Goal: Transaction & Acquisition: Book appointment/travel/reservation

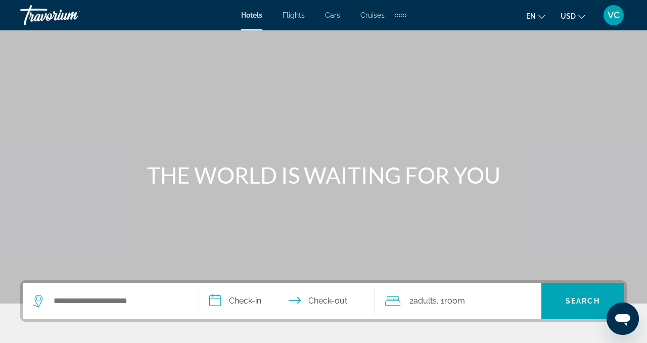
click at [111, 313] on div "Search widget" at bounding box center [111, 301] width 156 height 36
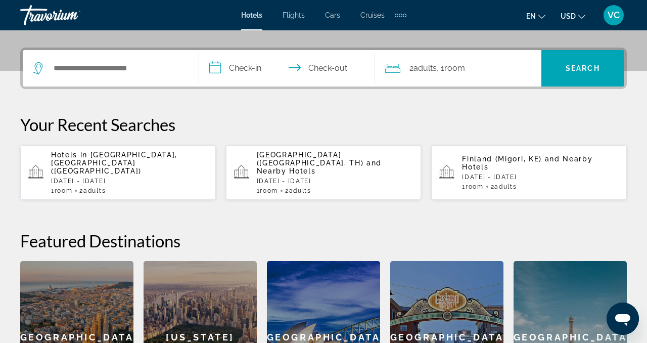
scroll to position [247, 0]
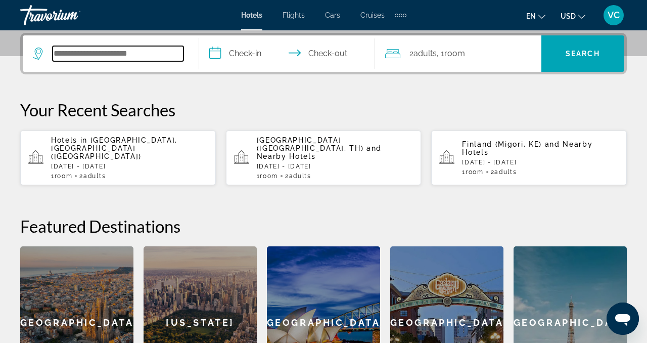
click at [133, 60] on input "Search widget" at bounding box center [118, 53] width 131 height 15
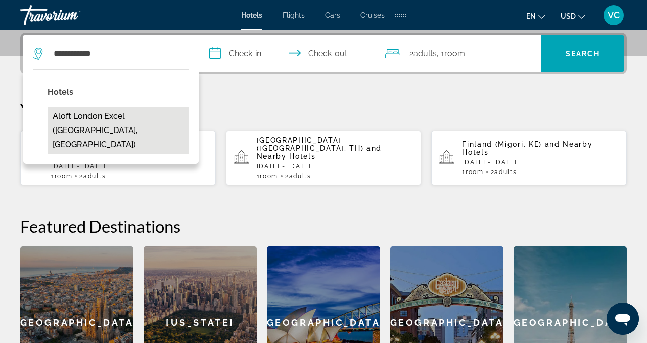
click at [110, 118] on button "Aloft London Excel (London, GB)" at bounding box center [119, 131] width 142 height 48
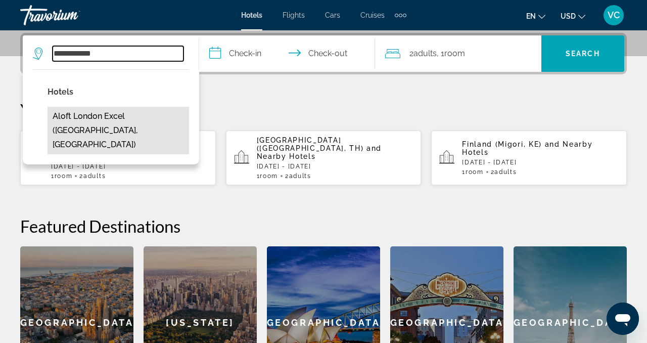
type input "**********"
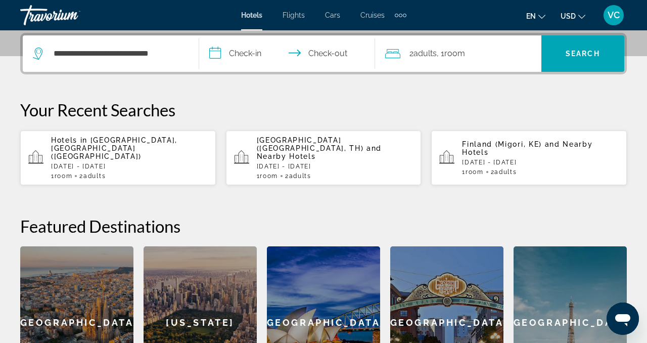
click at [252, 51] on input "**********" at bounding box center [289, 54] width 180 height 39
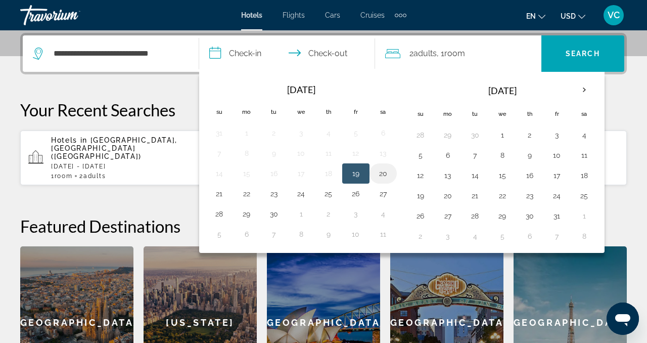
click at [383, 173] on button "20" at bounding box center [383, 173] width 16 height 14
click at [253, 194] on button "22" at bounding box center [247, 194] width 16 height 14
type input "**********"
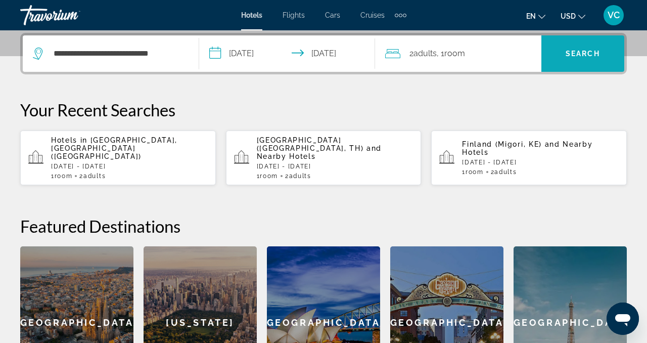
click at [565, 58] on span "Search widget" at bounding box center [582, 53] width 83 height 24
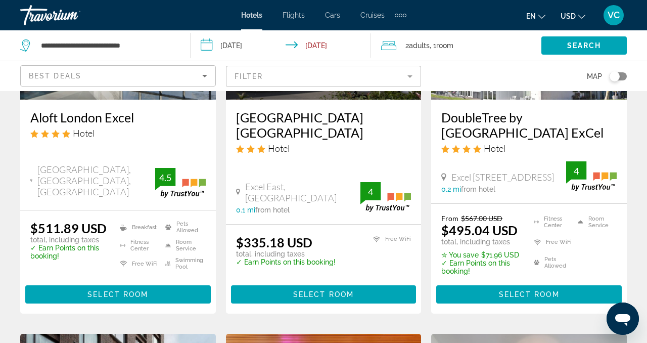
scroll to position [189, 0]
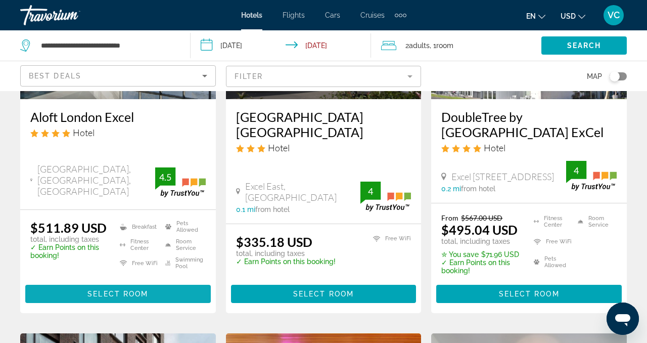
click at [182, 294] on span "Main content" at bounding box center [117, 294] width 185 height 24
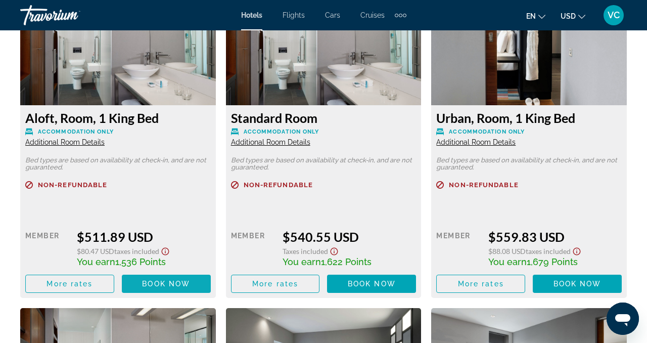
scroll to position [1633, 0]
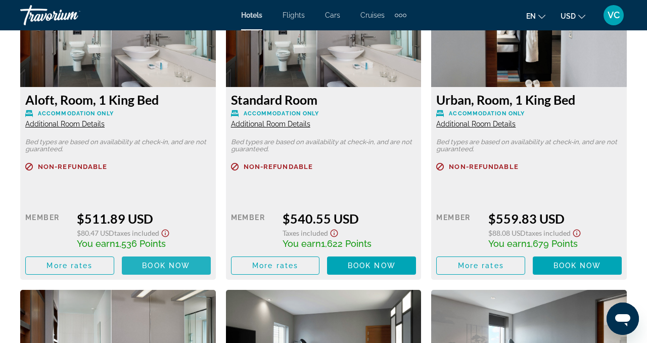
click at [162, 266] on span "Book now" at bounding box center [166, 265] width 48 height 8
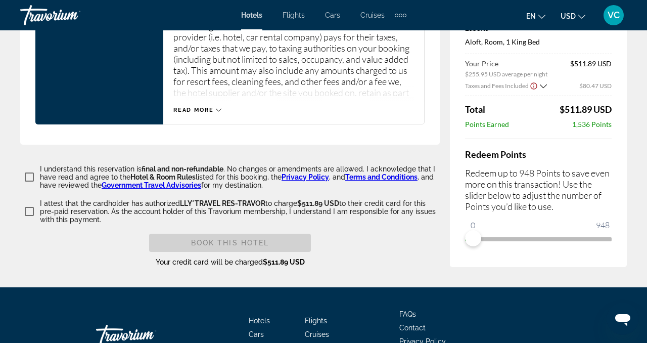
scroll to position [1448, 0]
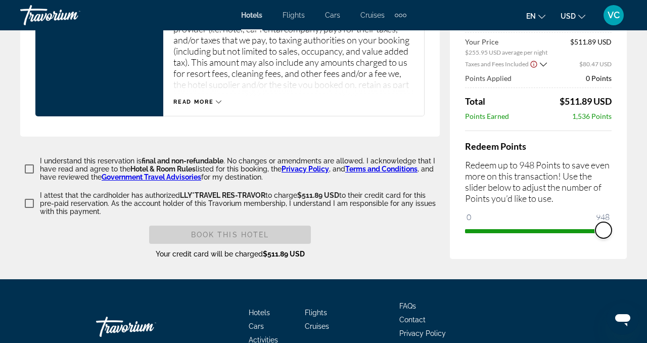
drag, startPoint x: 474, startPoint y: 226, endPoint x: 637, endPoint y: 235, distance: 163.5
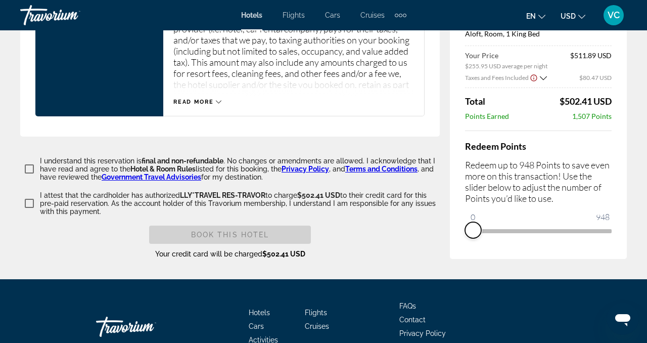
drag, startPoint x: 602, startPoint y: 230, endPoint x: 456, endPoint y: 227, distance: 146.1
click at [456, 227] on div "Price Summary Aloft London Excel Sep 20, 2025 - Sep 22, 2025 - 2 Night Nights 2…" at bounding box center [538, 101] width 177 height 316
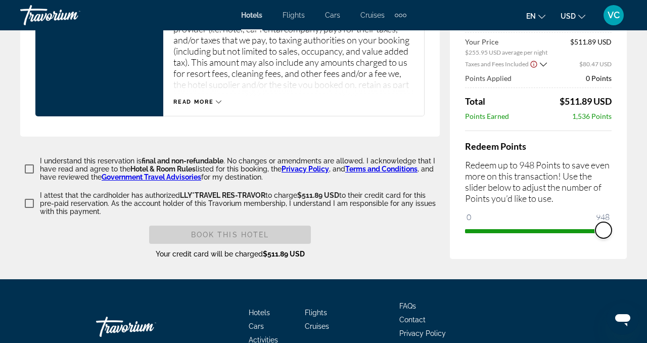
drag, startPoint x: 473, startPoint y: 223, endPoint x: 642, endPoint y: 211, distance: 169.2
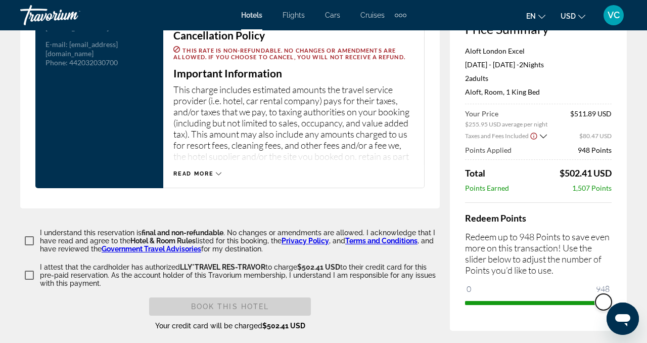
scroll to position [1377, 0]
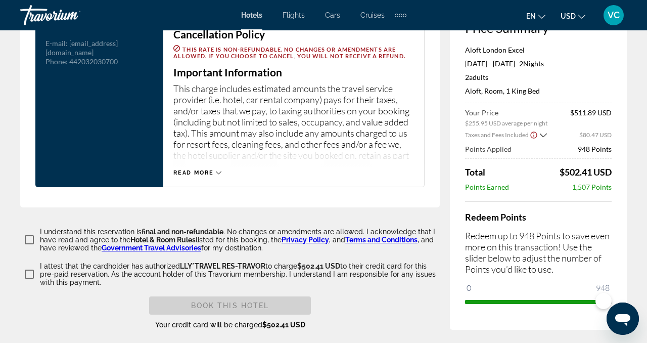
click at [327, 17] on span "Cars" at bounding box center [332, 15] width 15 height 8
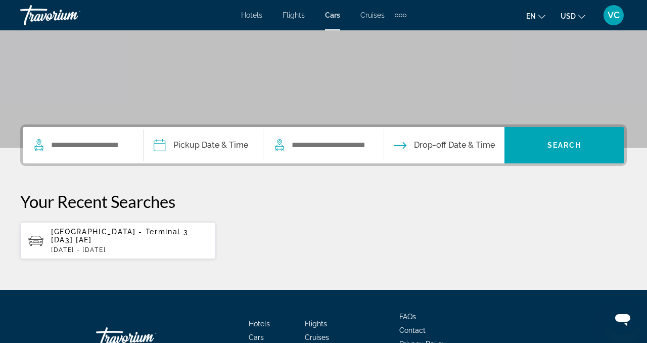
scroll to position [156, 0]
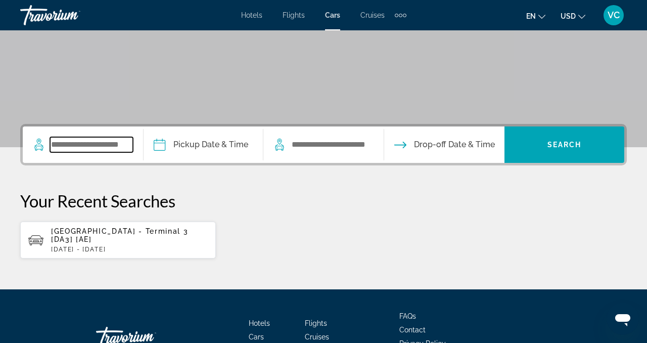
click at [104, 142] on input "Search widget" at bounding box center [91, 144] width 83 height 15
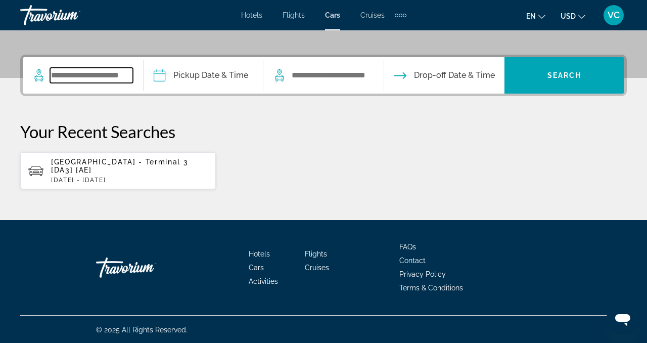
scroll to position [226, 0]
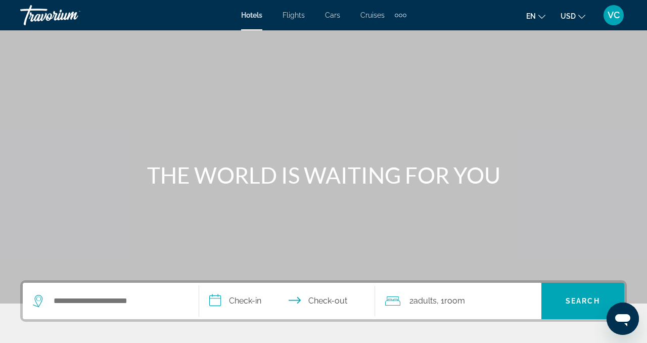
click at [617, 15] on span "VC" at bounding box center [614, 15] width 12 height 10
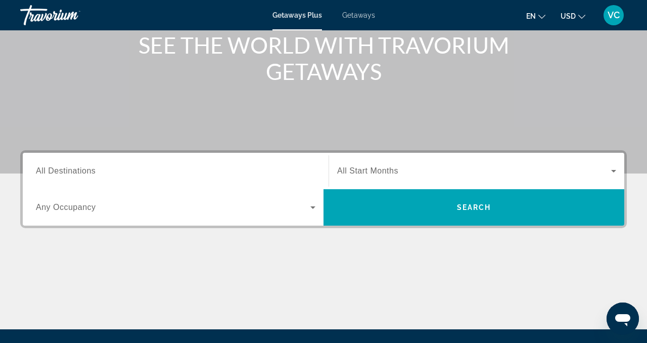
scroll to position [132, 0]
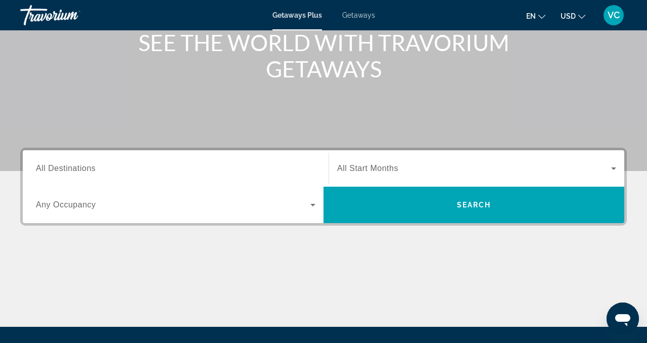
click at [85, 170] on span "All Destinations" at bounding box center [66, 168] width 60 height 9
click at [85, 170] on input "Destination All Destinations" at bounding box center [176, 169] width 280 height 12
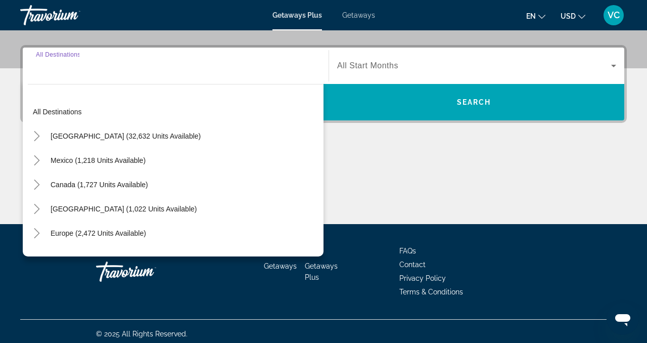
scroll to position [240, 0]
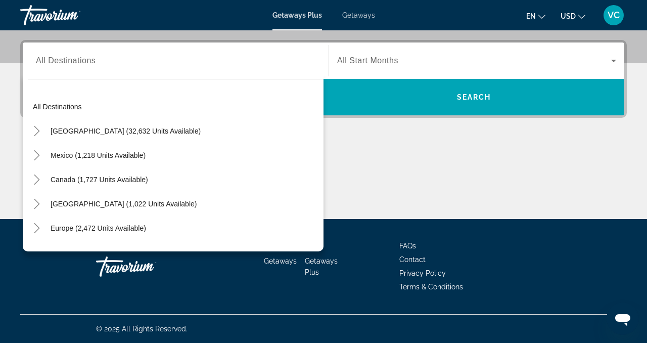
click at [144, 54] on div "Search widget" at bounding box center [176, 60] width 280 height 29
click at [124, 57] on input "Destination All Destinations" at bounding box center [176, 61] width 280 height 12
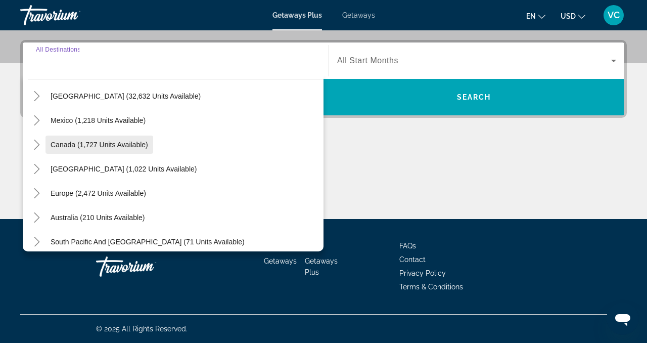
scroll to position [36, 0]
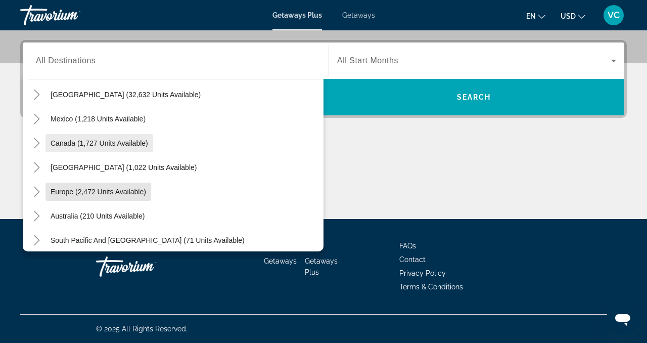
click at [109, 188] on span "Europe (2,472 units available)" at bounding box center [99, 192] width 96 height 8
type input "**********"
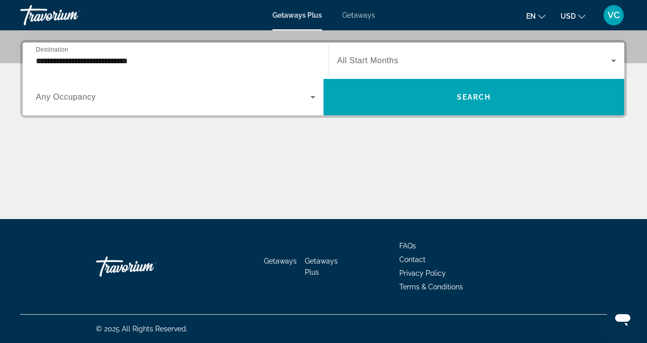
click at [75, 101] on span "Any Occupancy" at bounding box center [66, 96] width 60 height 9
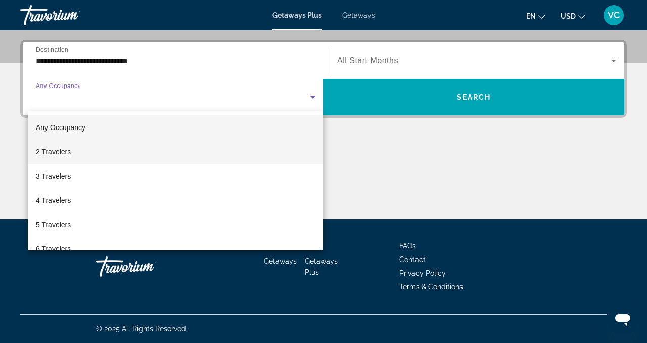
click at [69, 152] on mat-option "2 Travelers" at bounding box center [176, 151] width 296 height 24
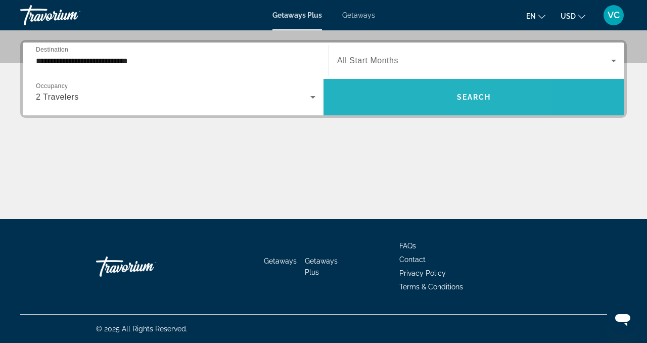
click at [396, 89] on span "Search widget" at bounding box center [473, 97] width 301 height 24
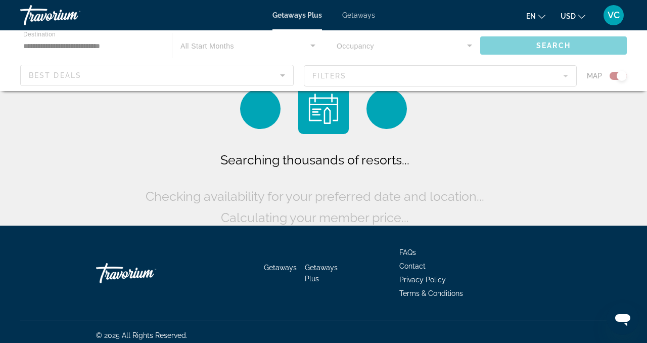
click at [396, 89] on div "Main content" at bounding box center [323, 60] width 647 height 61
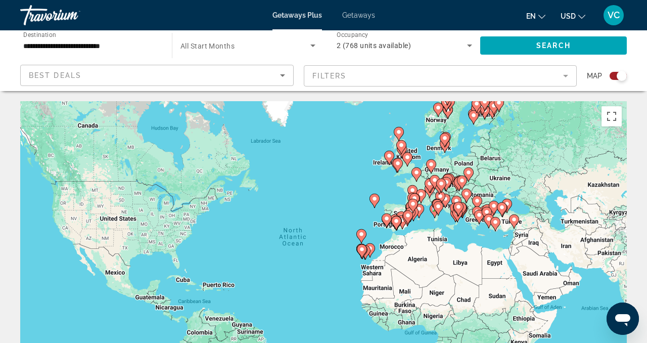
click at [620, 74] on div "Search widget" at bounding box center [622, 76] width 10 height 10
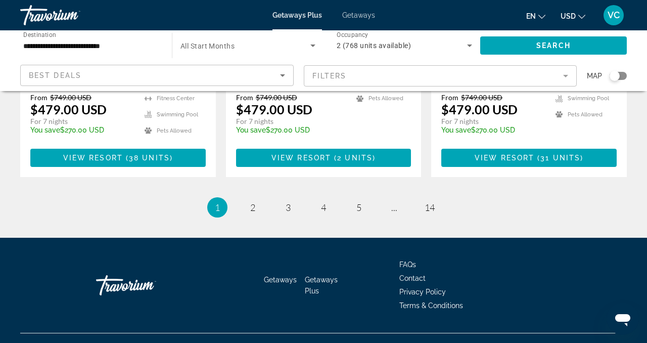
scroll to position [1352, 0]
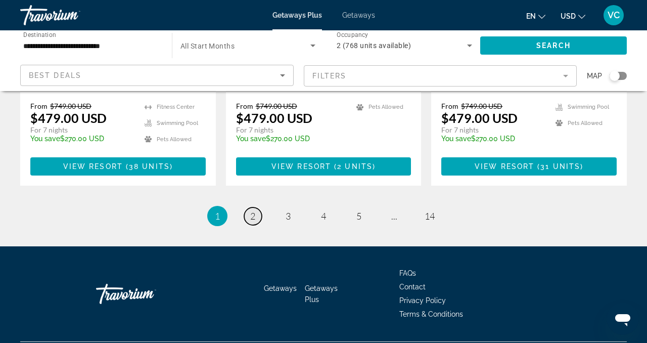
click at [252, 210] on span "2" at bounding box center [252, 215] width 5 height 11
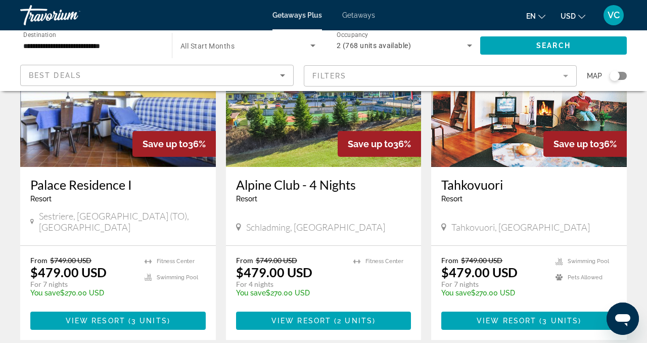
scroll to position [1240, 0]
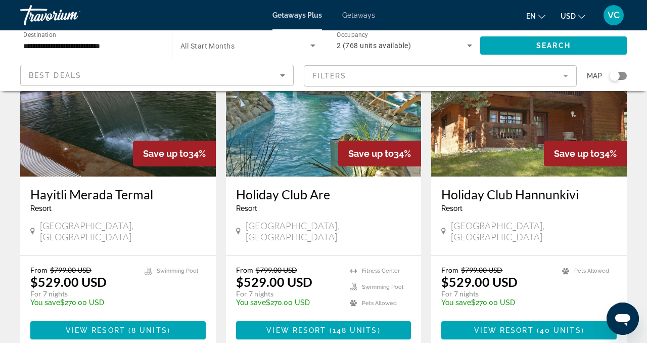
scroll to position [115, 0]
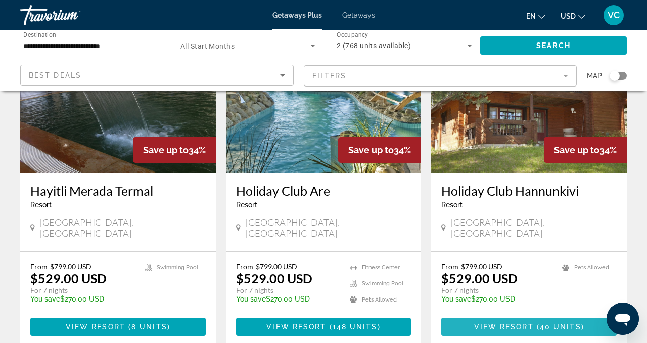
click at [473, 317] on span "Main content" at bounding box center [528, 326] width 175 height 24
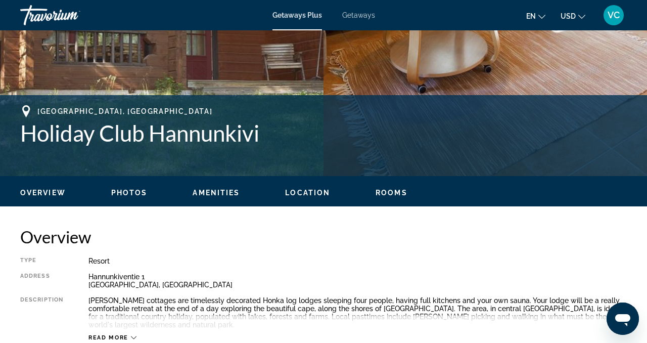
scroll to position [322, 0]
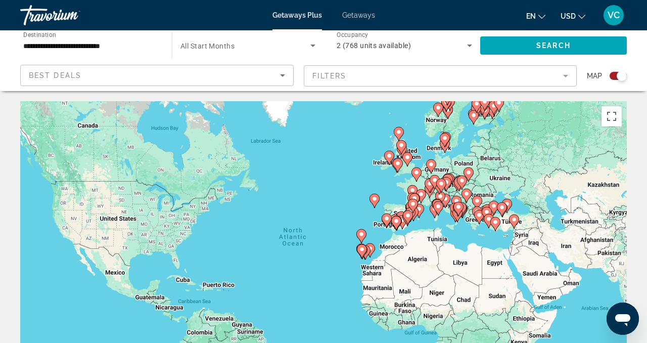
click at [615, 76] on div "Search widget" at bounding box center [618, 76] width 17 height 8
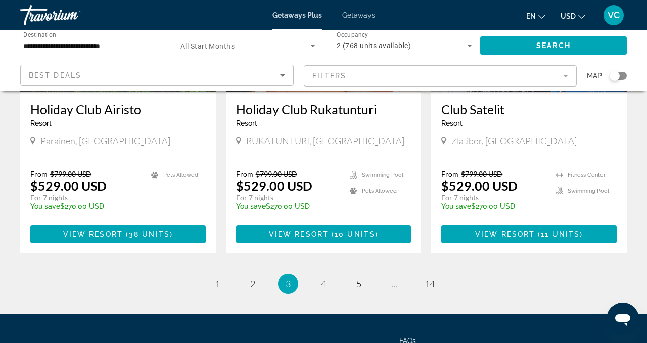
scroll to position [1323, 0]
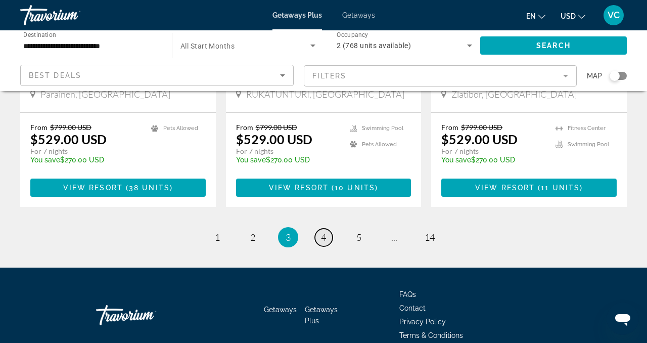
click at [324, 231] on span "4" at bounding box center [323, 236] width 5 height 11
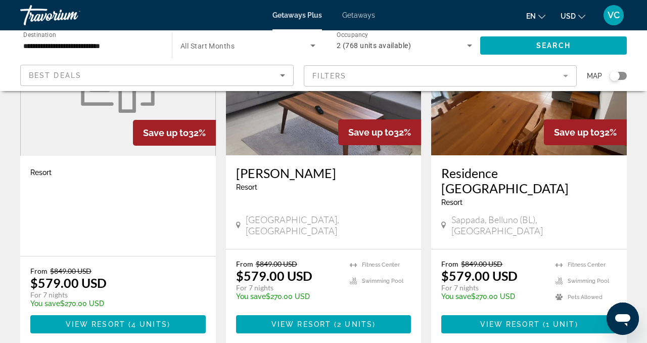
scroll to position [1338, 0]
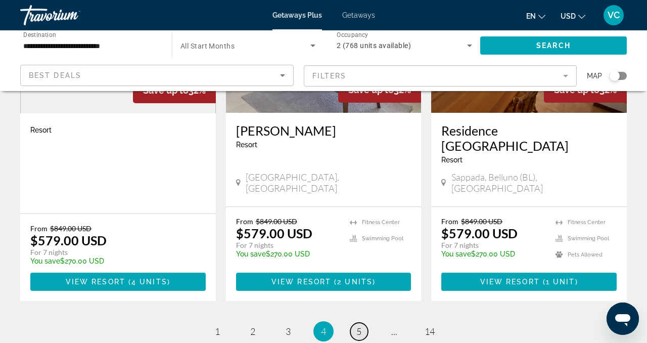
click at [354, 322] on link "page 5" at bounding box center [359, 331] width 18 height 18
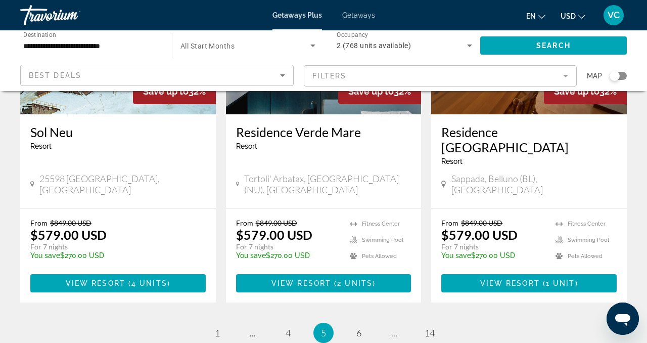
scroll to position [1338, 0]
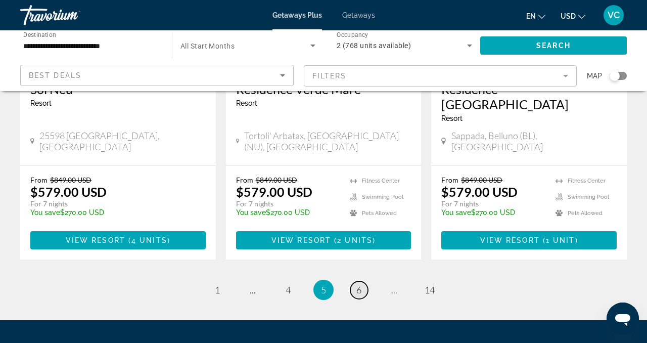
click at [359, 284] on span "6" at bounding box center [358, 289] width 5 height 11
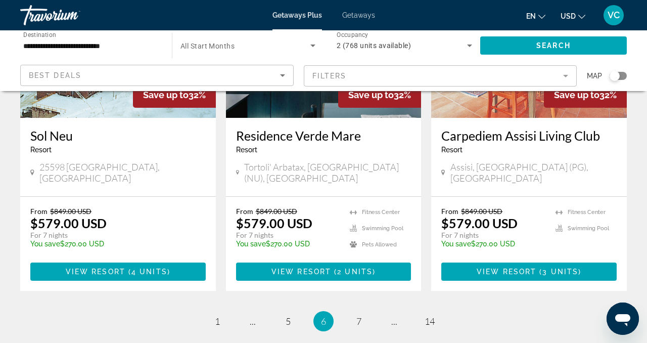
scroll to position [1338, 0]
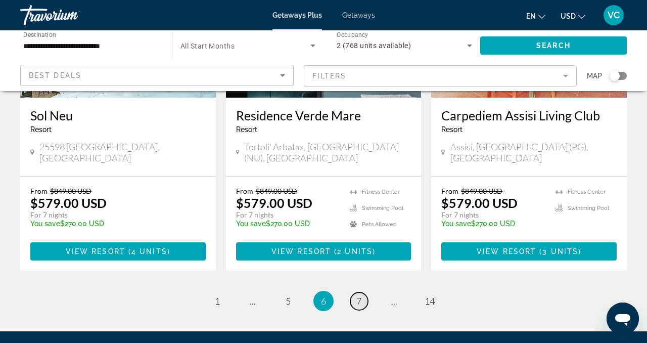
click at [357, 295] on span "7" at bounding box center [358, 300] width 5 height 11
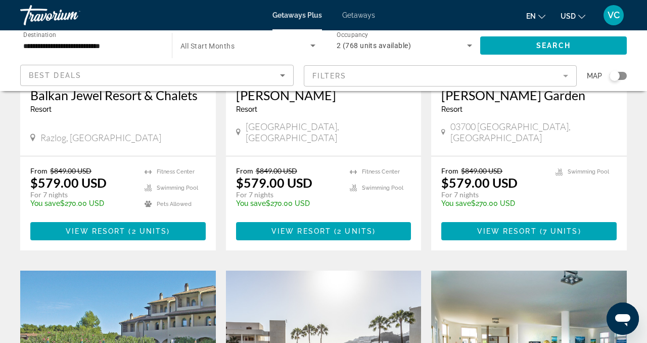
scroll to position [222, 0]
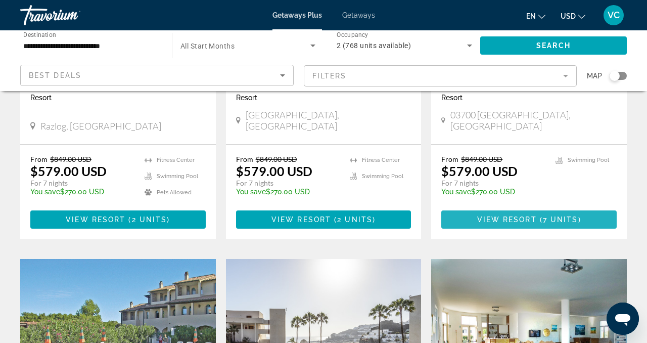
click at [509, 215] on span "View Resort" at bounding box center [507, 219] width 60 height 8
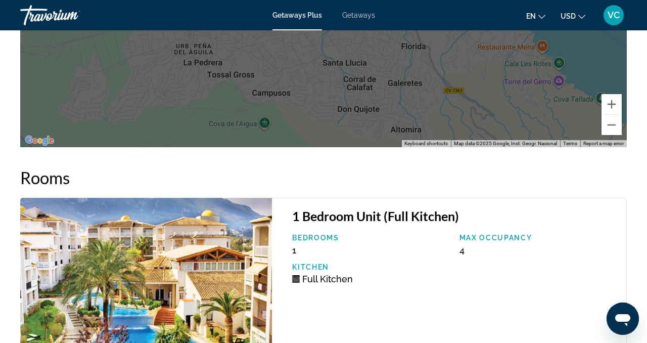
scroll to position [1741, 0]
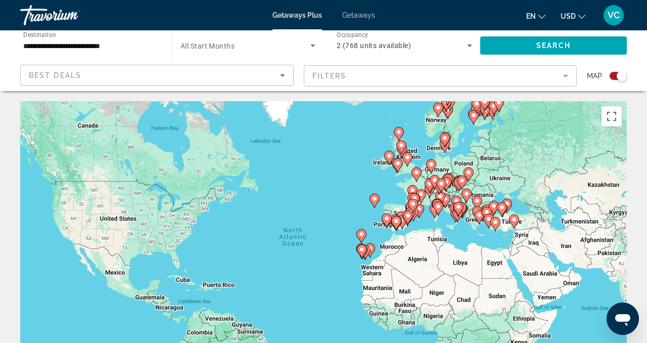
click at [616, 75] on div "Search widget" at bounding box center [618, 76] width 17 height 8
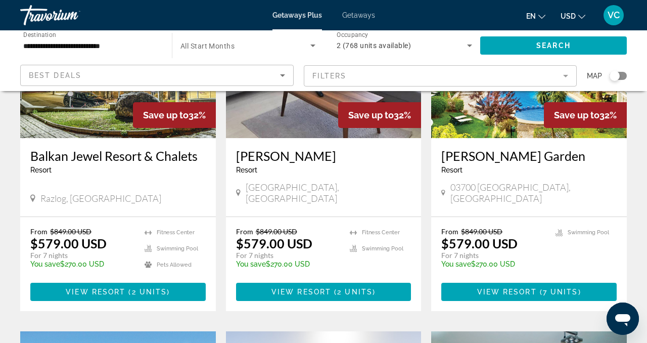
scroll to position [154, 0]
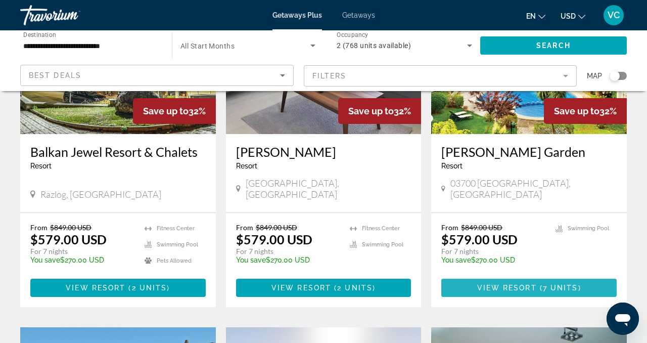
click at [509, 284] on span "View Resort" at bounding box center [507, 288] width 60 height 8
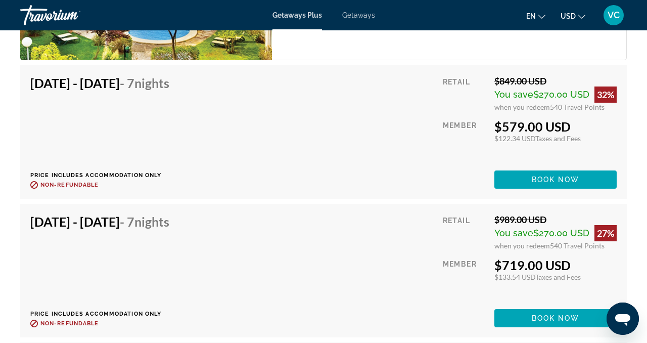
scroll to position [2068, 0]
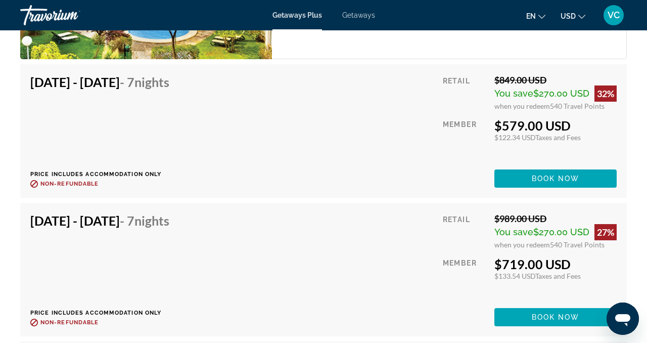
click at [586, 18] on ul "en English Español Français Italiano Português русский USD USD ($) MXN (Mex$) C…" at bounding box center [563, 15] width 74 height 16
click at [581, 17] on icon "Change currency" at bounding box center [581, 16] width 7 height 7
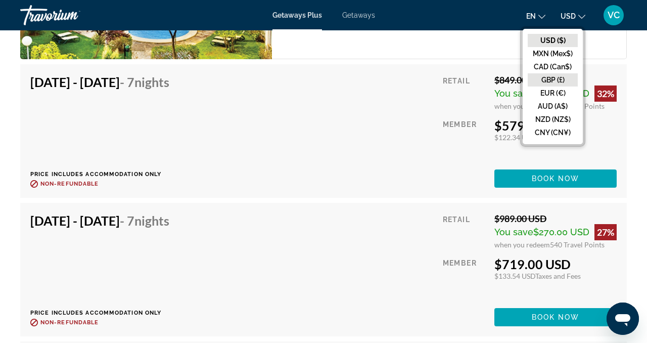
click at [560, 77] on button "GBP (£)" at bounding box center [553, 79] width 50 height 13
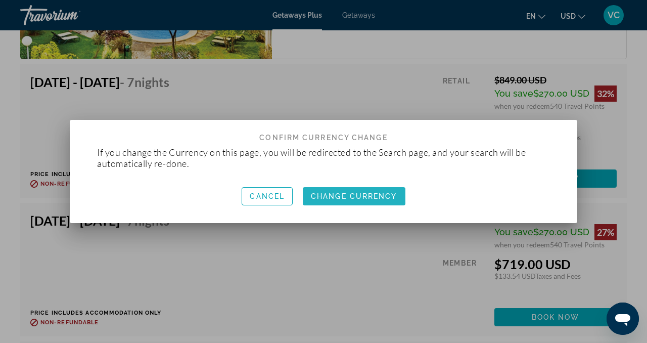
click at [340, 193] on span "Change Currency" at bounding box center [354, 196] width 86 height 8
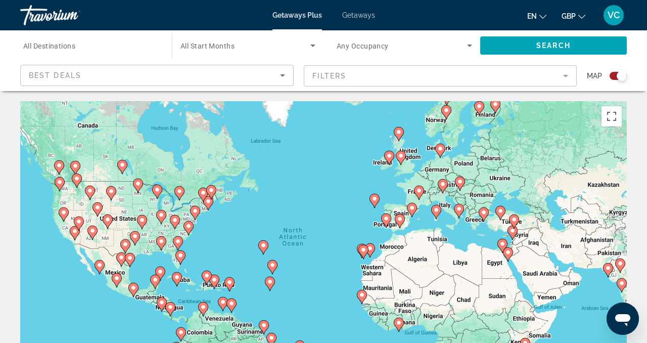
click at [619, 77] on div "Search widget" at bounding box center [622, 76] width 10 height 10
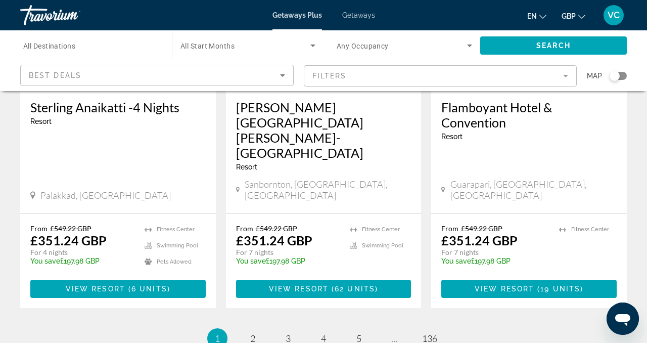
scroll to position [1383, 0]
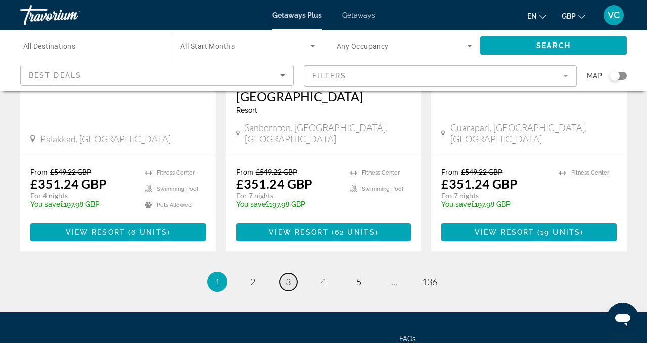
click at [290, 276] on span "3" at bounding box center [288, 281] width 5 height 11
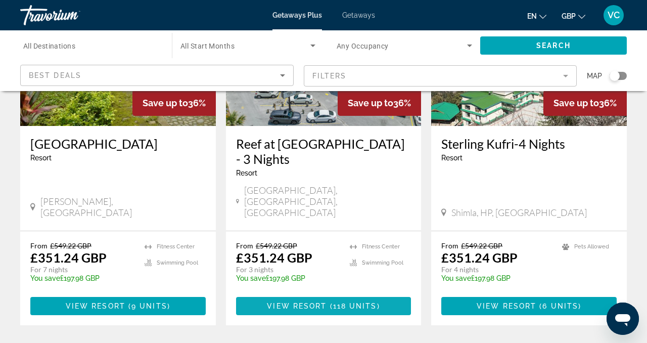
scroll to position [1368, 0]
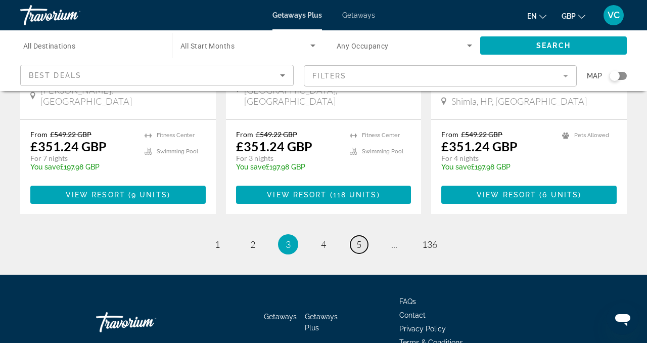
click at [356, 239] on span "5" at bounding box center [358, 244] width 5 height 11
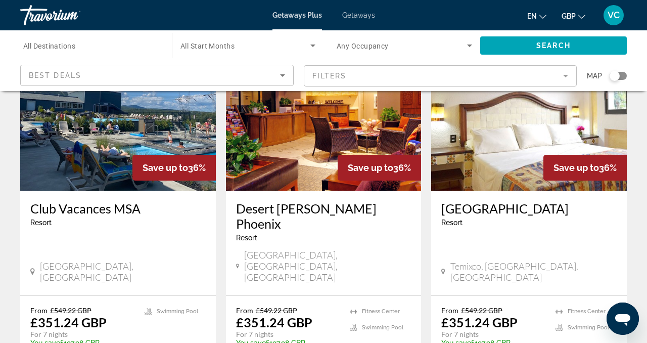
scroll to position [1338, 0]
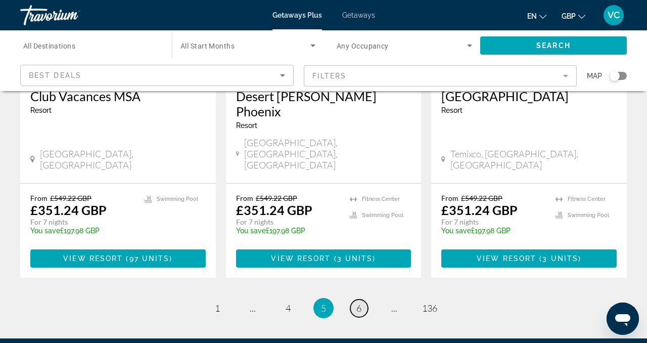
click at [352, 299] on link "page 6" at bounding box center [359, 308] width 18 height 18
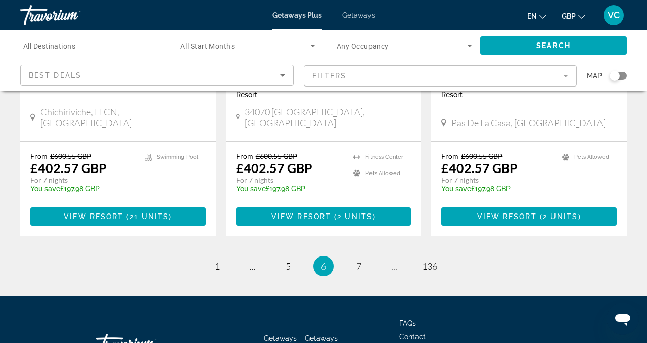
scroll to position [1338, 0]
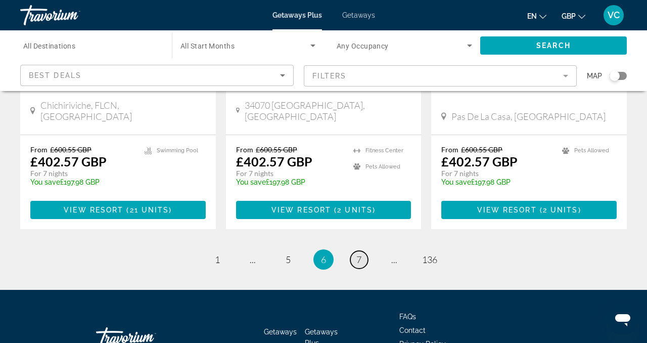
click at [360, 254] on span "7" at bounding box center [358, 259] width 5 height 11
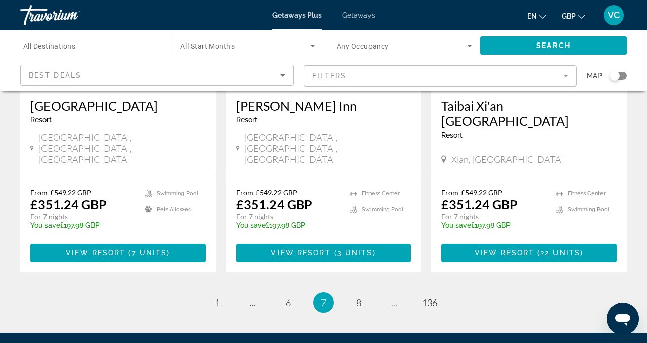
scroll to position [1319, 0]
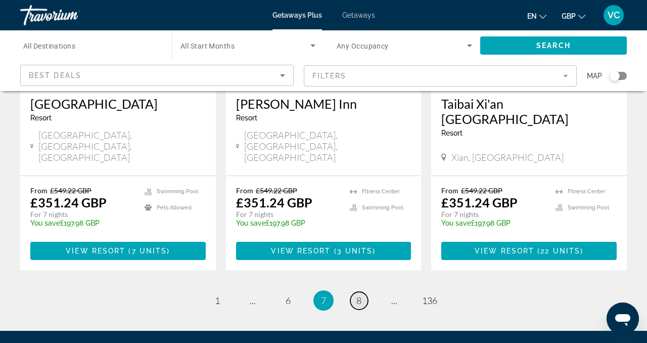
click at [356, 295] on span "8" at bounding box center [358, 300] width 5 height 11
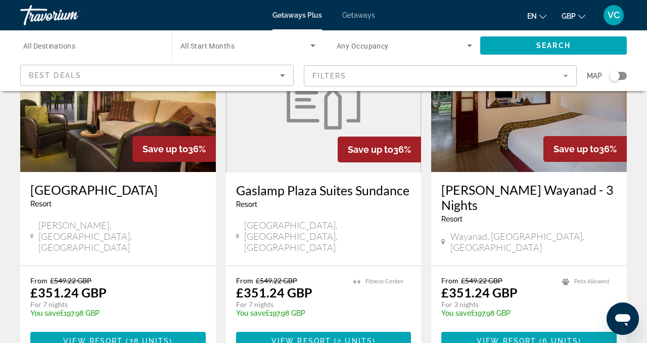
scroll to position [1247, 0]
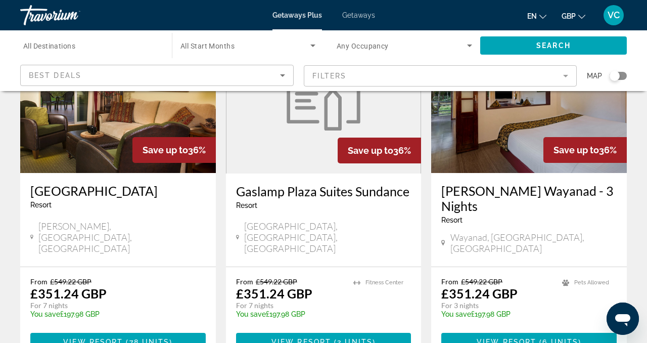
click at [579, 21] on button "GBP USD ($) MXN (Mex$) CAD (Can$) GBP (£) EUR (€) AUD (A$) NZD (NZ$) CNY (CN¥)" at bounding box center [574, 16] width 24 height 15
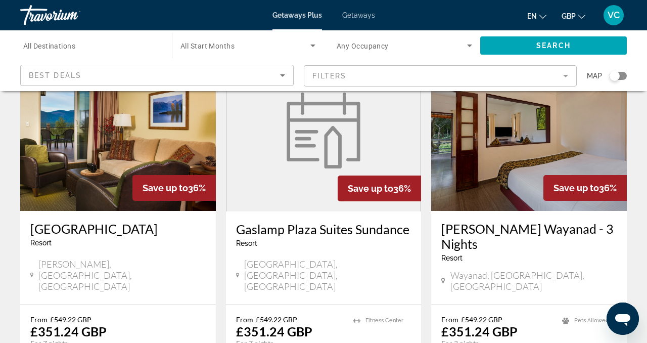
scroll to position [1368, 0]
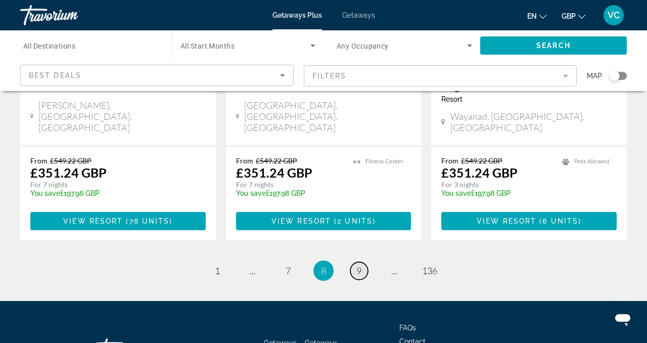
click at [356, 265] on span "9" at bounding box center [358, 270] width 5 height 11
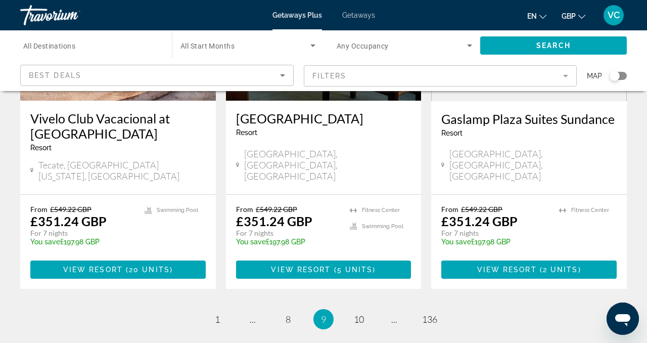
scroll to position [1383, 0]
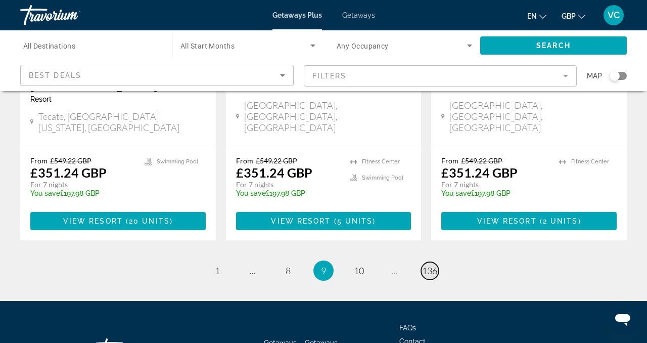
click at [429, 265] on span "136" at bounding box center [429, 270] width 15 height 11
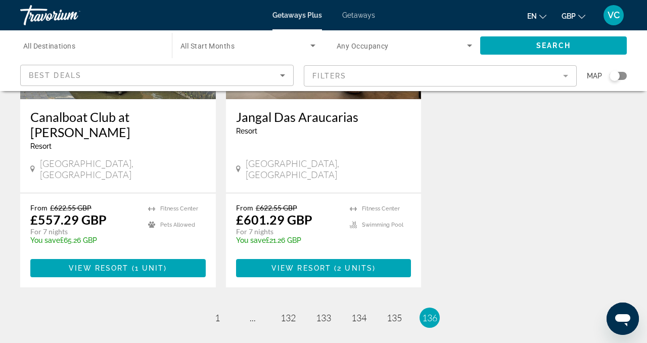
scroll to position [1294, 0]
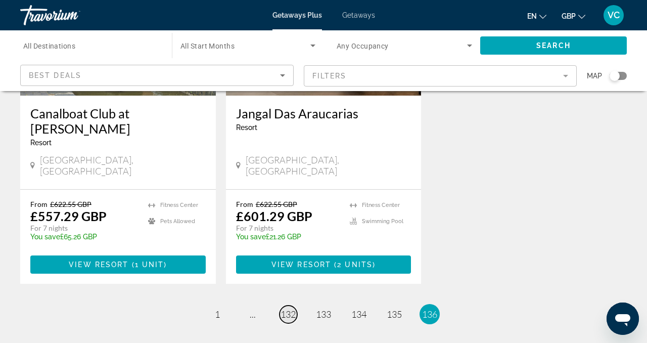
click at [292, 308] on span "132" at bounding box center [288, 313] width 15 height 11
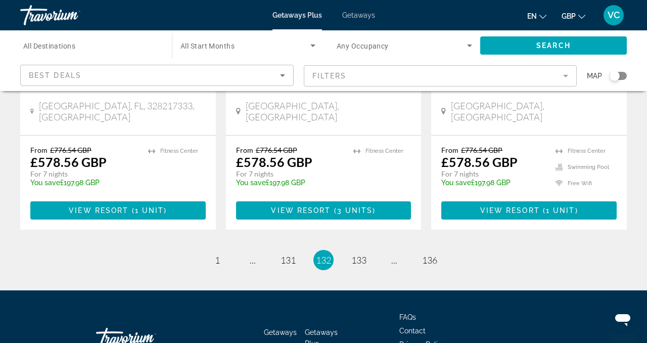
scroll to position [1364, 0]
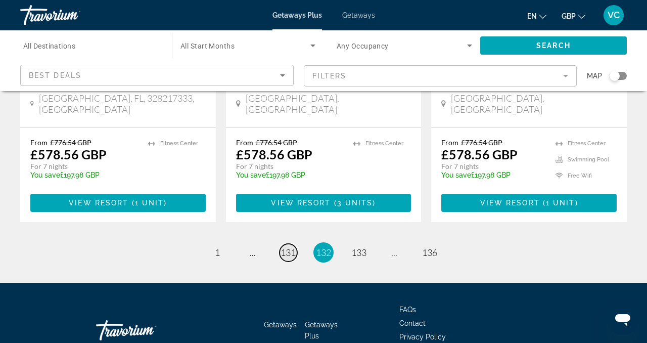
click at [286, 247] on span "131" at bounding box center [288, 252] width 15 height 11
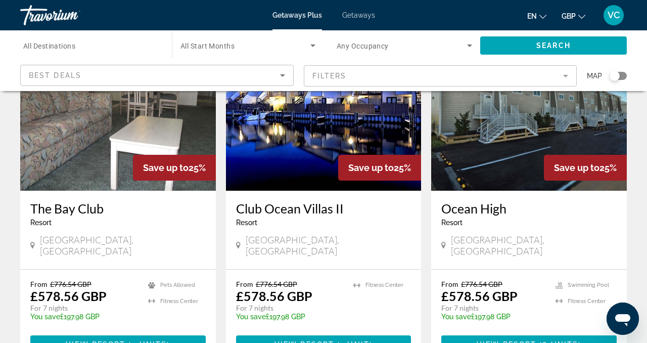
scroll to position [1230, 0]
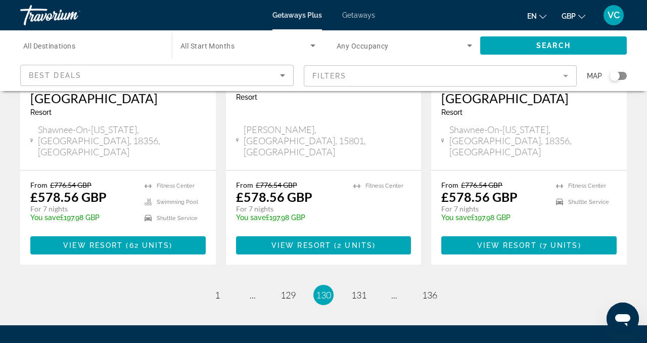
scroll to position [1387, 0]
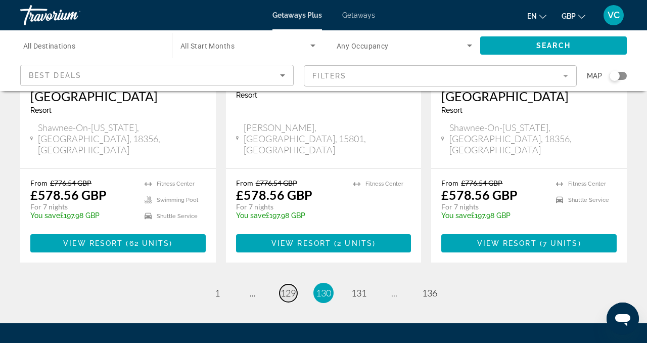
click at [290, 287] on span "129" at bounding box center [288, 292] width 15 height 11
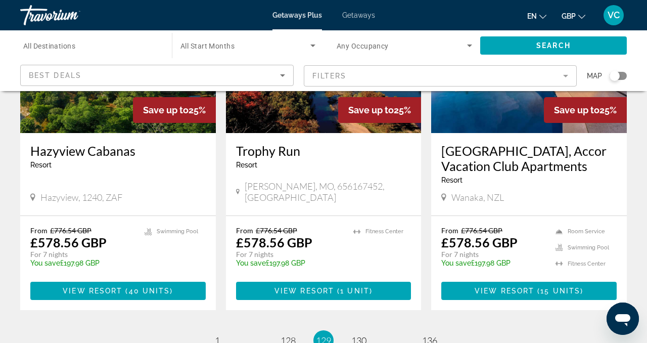
scroll to position [1259, 0]
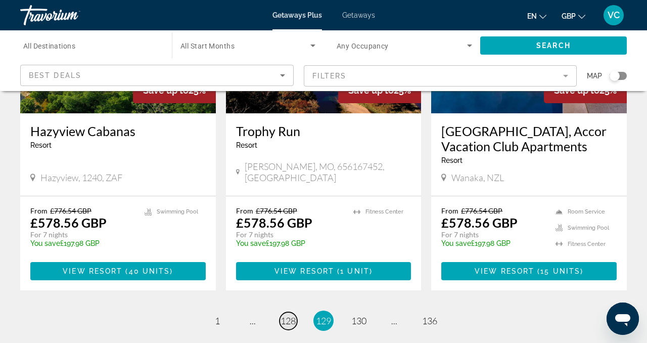
click at [291, 315] on span "128" at bounding box center [288, 320] width 15 height 11
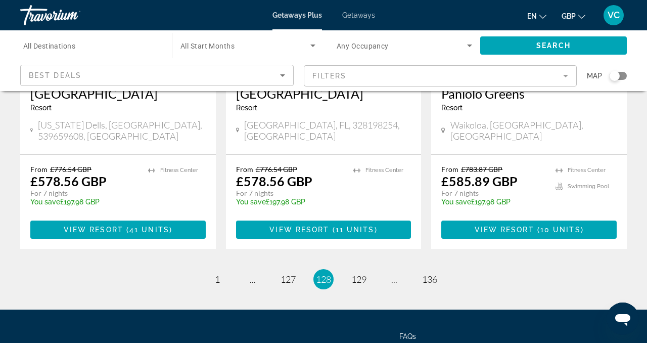
scroll to position [1338, 0]
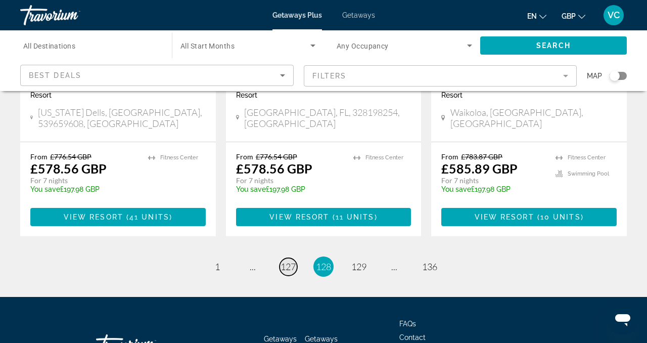
click at [285, 261] on span "127" at bounding box center [288, 266] width 15 height 11
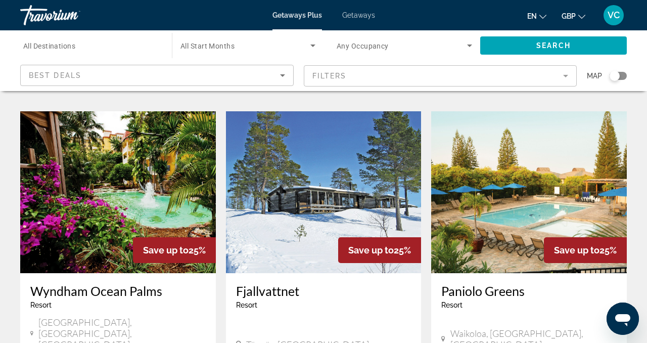
scroll to position [394, 0]
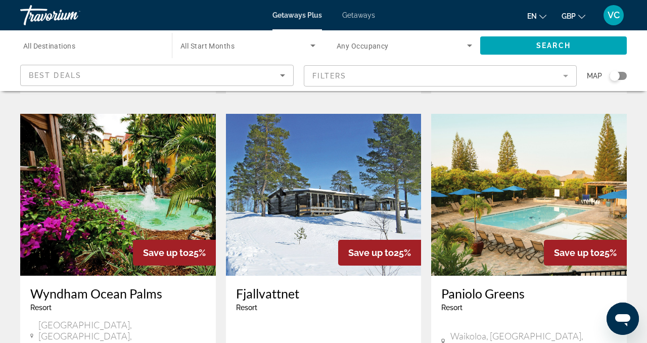
click at [285, 183] on img "Main content" at bounding box center [324, 195] width 196 height 162
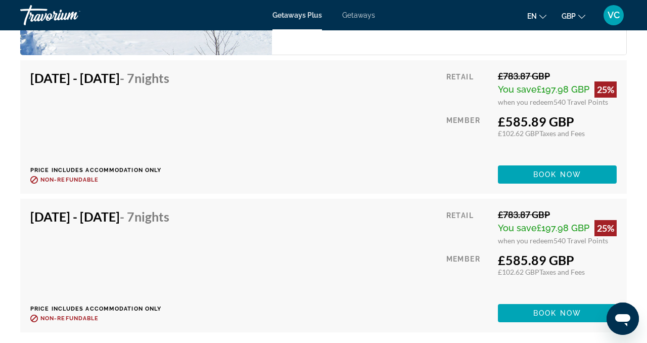
scroll to position [1704, 0]
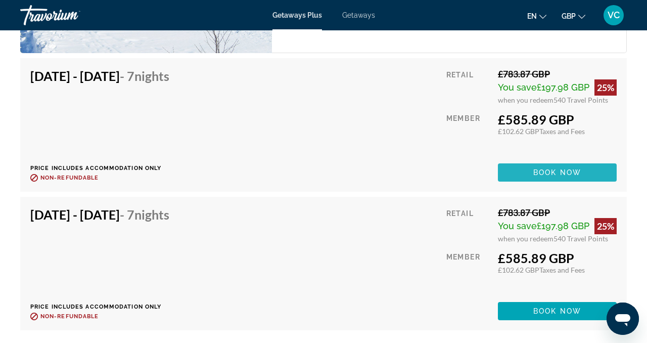
click at [564, 166] on span "Main content" at bounding box center [557, 172] width 119 height 24
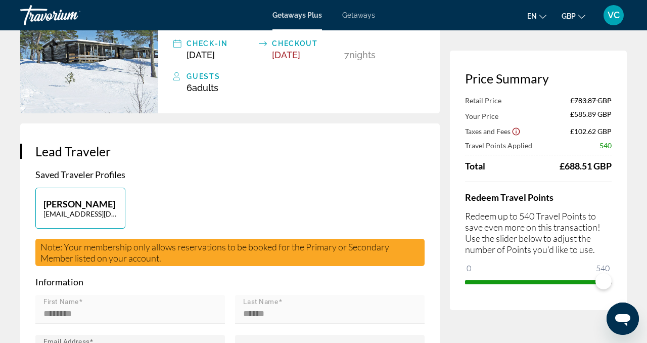
scroll to position [96, 0]
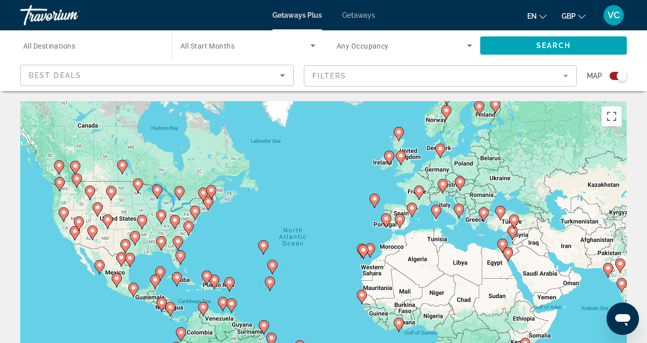
click at [618, 76] on div "Search widget" at bounding box center [622, 76] width 10 height 10
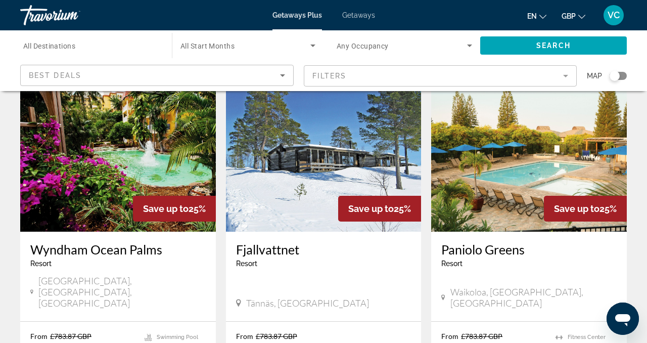
scroll to position [480, 0]
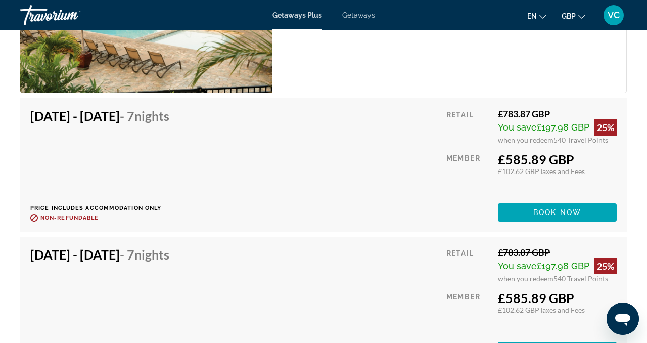
scroll to position [2206, 0]
